Goal: Task Accomplishment & Management: Complete application form

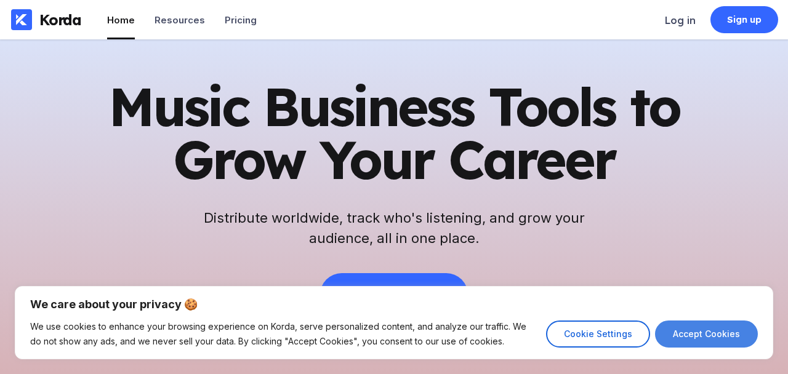
click at [711, 328] on button "Accept Cookies" at bounding box center [706, 334] width 103 height 27
checkbox input "true"
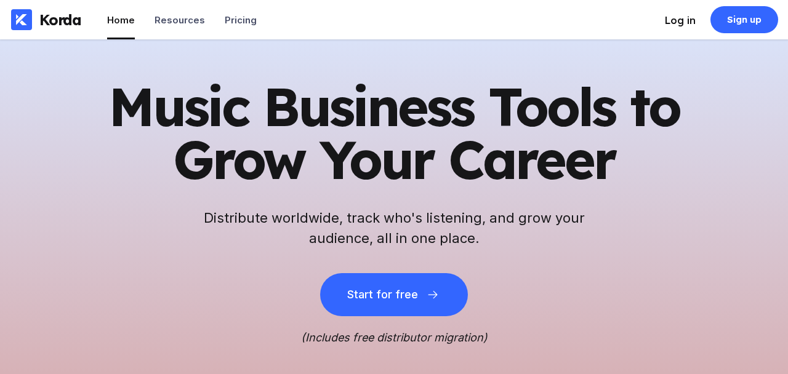
click at [680, 10] on li "Log in" at bounding box center [680, 19] width 31 height 39
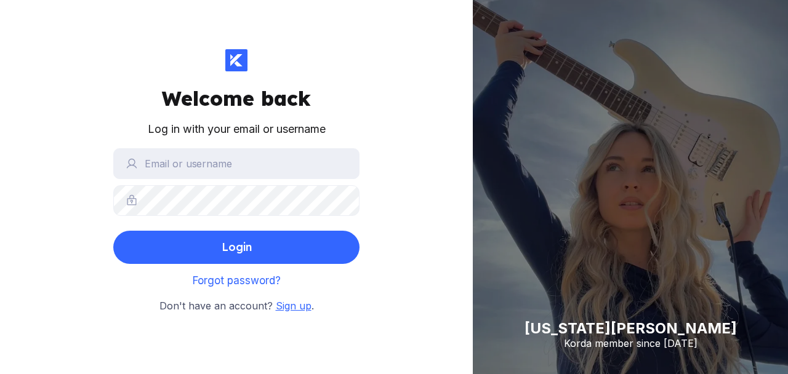
click at [303, 302] on span "Sign up" at bounding box center [294, 306] width 36 height 12
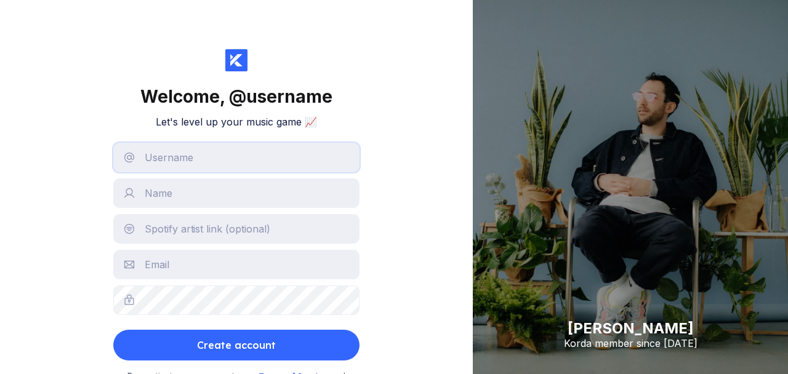
click at [185, 168] on input "text" at bounding box center [236, 158] width 246 height 30
type input "claraty"
click at [153, 198] on input "text" at bounding box center [236, 194] width 246 height 30
type input "l"
click at [152, 228] on input "text" at bounding box center [236, 229] width 246 height 30
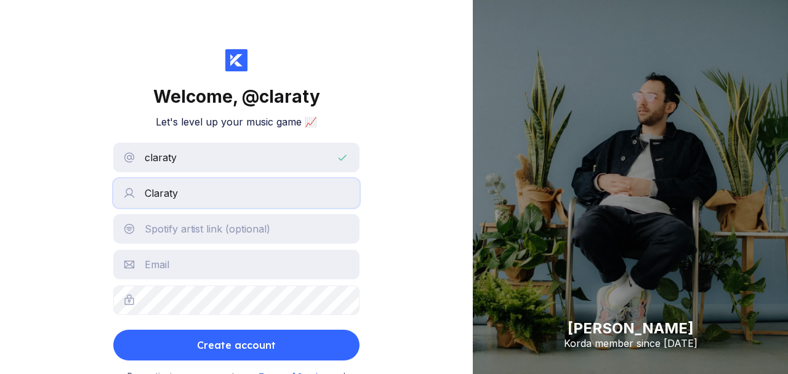
drag, startPoint x: 200, startPoint y: 200, endPoint x: 105, endPoint y: 192, distance: 95.2
click at [105, 192] on div "Welcome, @ claraty Let's level up your music game 📈 claraty Claraty Create acco…" at bounding box center [236, 187] width 473 height 374
type input "CLARATY"
click at [144, 233] on input "text" at bounding box center [236, 229] width 246 height 30
paste input "[URL][DOMAIN_NAME]"
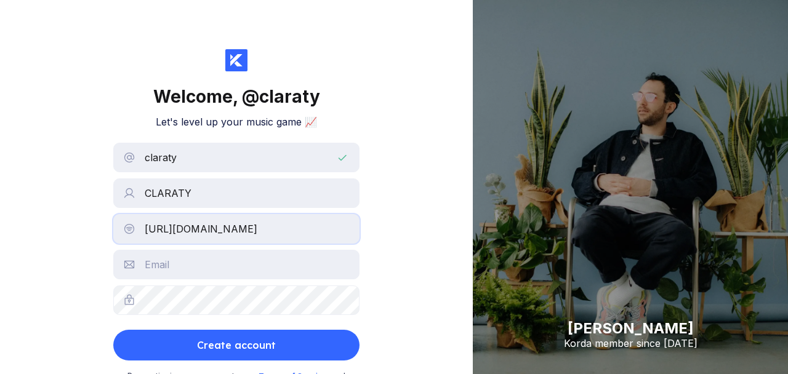
scroll to position [0, 222]
type input "[URL][DOMAIN_NAME]"
click at [180, 272] on input "text" at bounding box center [236, 265] width 246 height 30
type input "[EMAIL_ADDRESS][DOMAIN_NAME]"
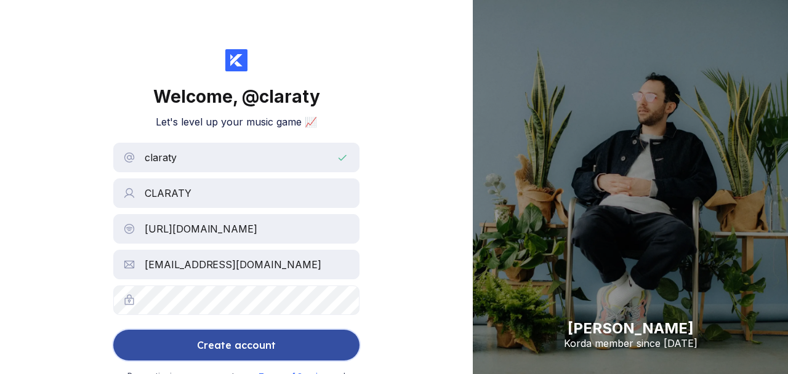
click at [270, 357] on div "Create account" at bounding box center [236, 345] width 79 height 25
